Goal: Check status: Check status

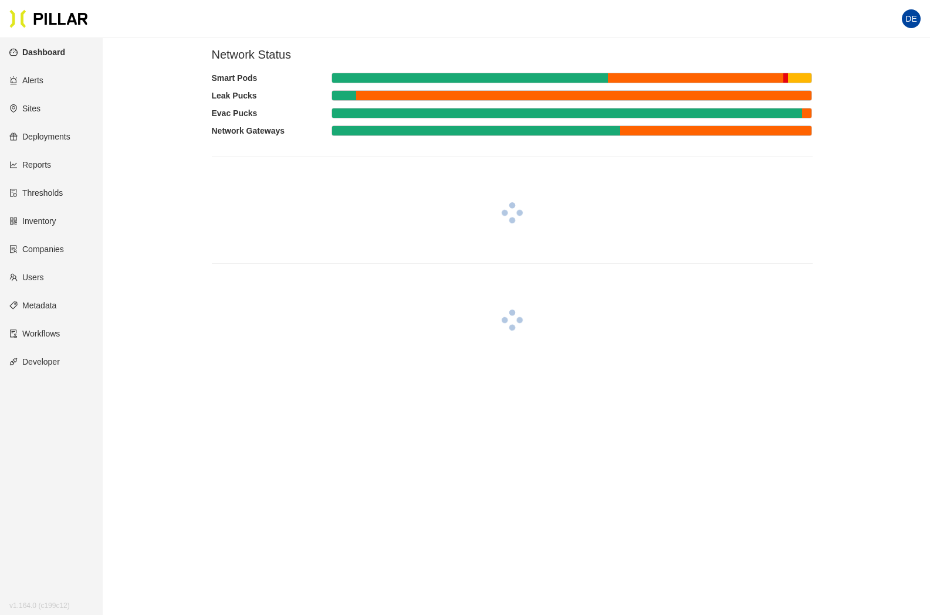
click at [44, 220] on link "Inventory" at bounding box center [32, 220] width 47 height 9
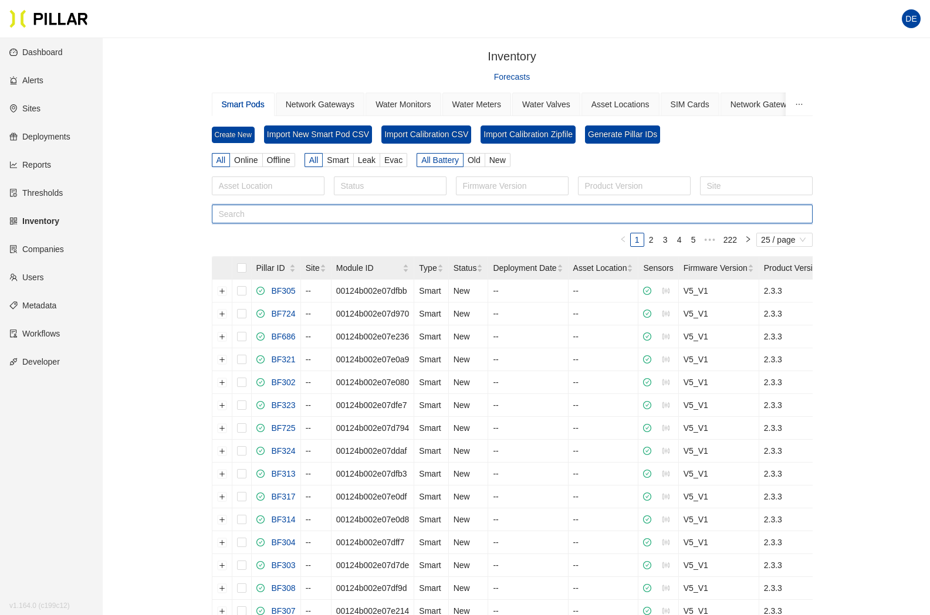
click at [236, 213] on input "text" at bounding box center [512, 214] width 601 height 19
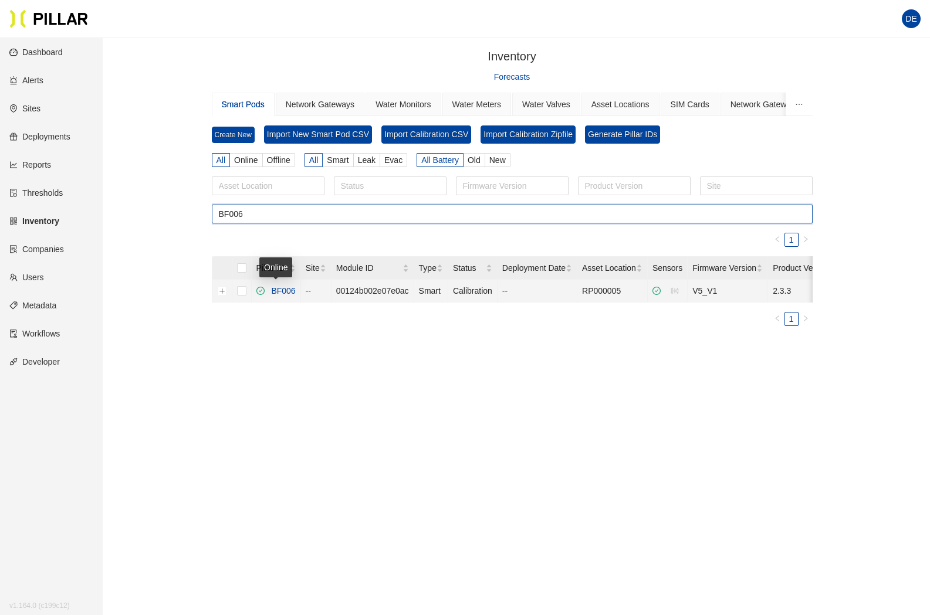
type input "BF006"
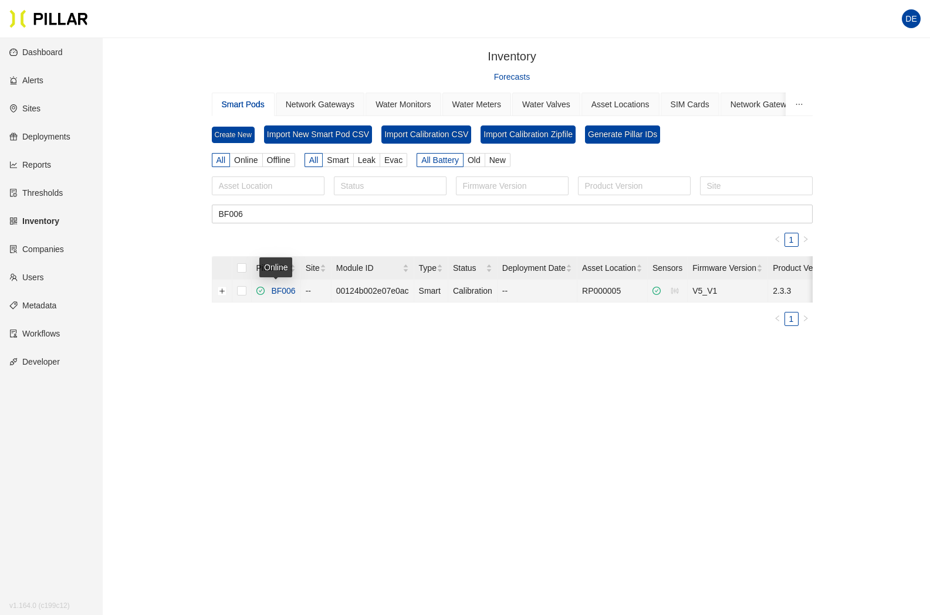
click at [280, 288] on link "BF006" at bounding box center [280, 290] width 29 height 9
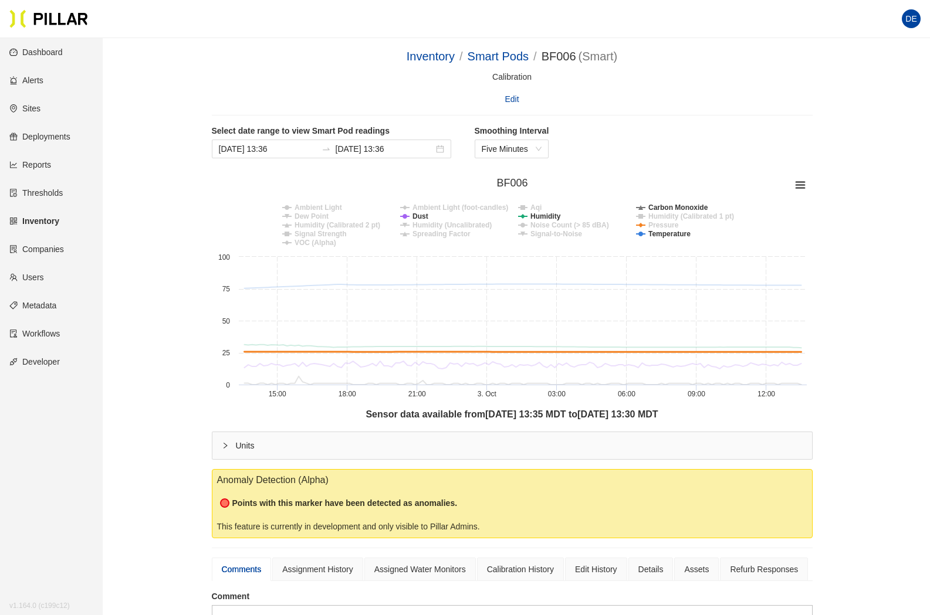
click at [661, 222] on tspan "Pressure" at bounding box center [663, 225] width 30 height 8
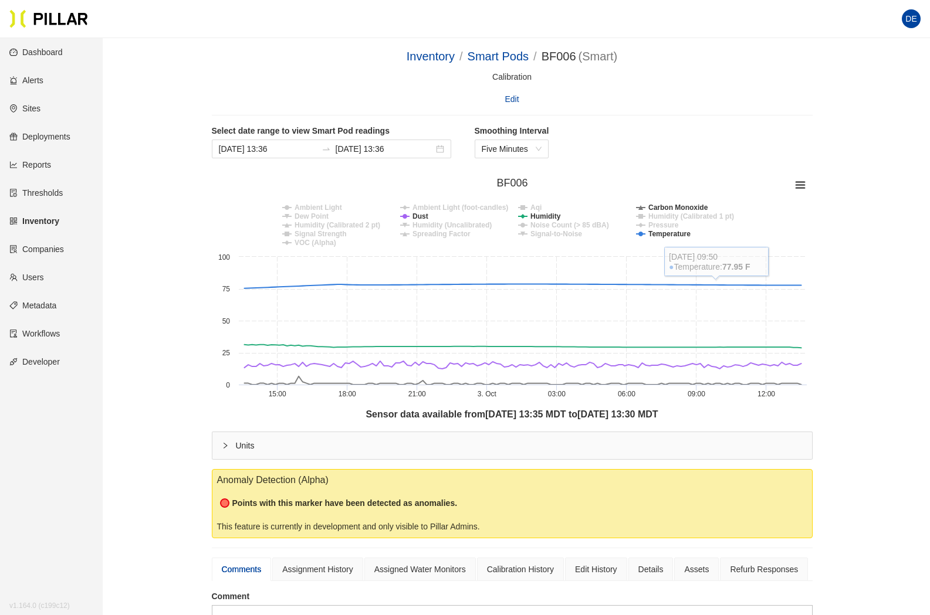
click at [659, 223] on tspan "Pressure" at bounding box center [663, 225] width 30 height 8
